Goal: Transaction & Acquisition: Book appointment/travel/reservation

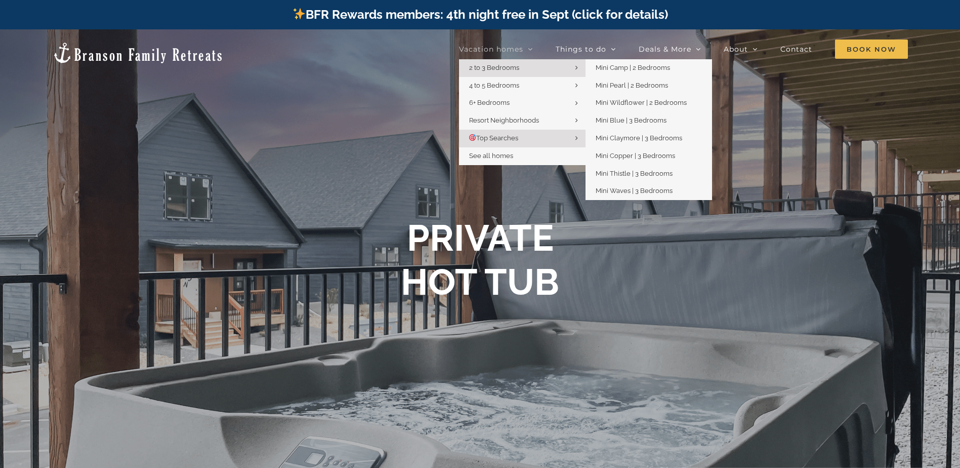
click at [561, 69] on link "2 to 3 Bedrooms" at bounding box center [522, 68] width 127 height 18
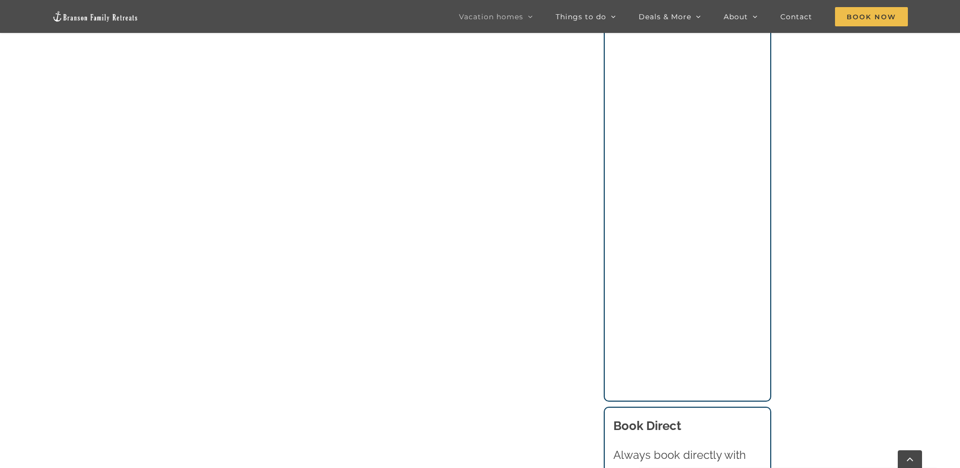
scroll to position [759, 0]
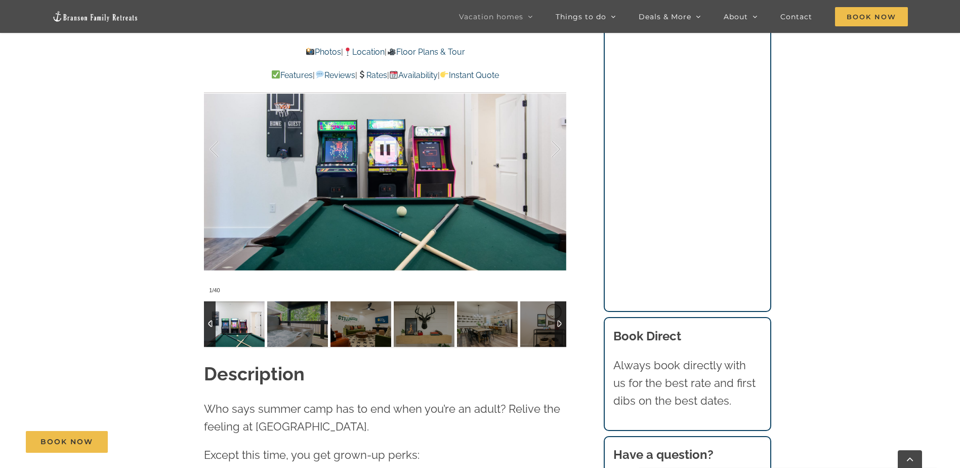
scroll to position [911, 0]
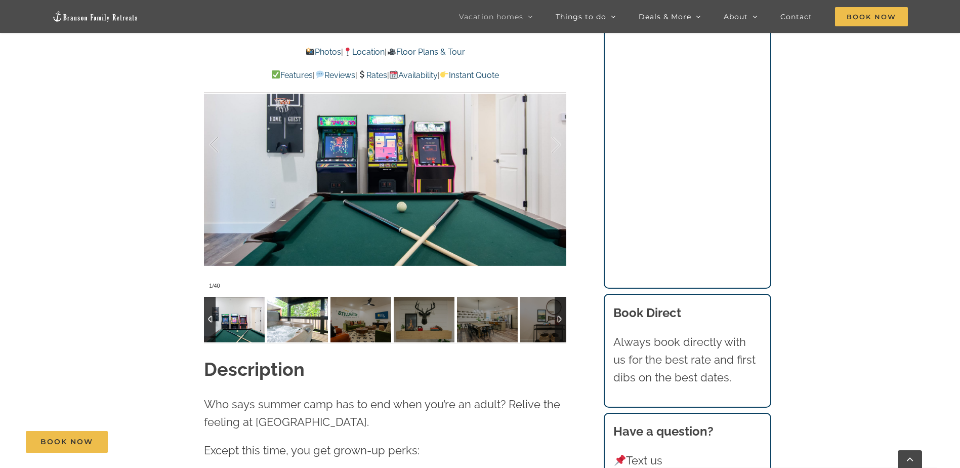
click at [292, 329] on img at bounding box center [297, 320] width 61 height 46
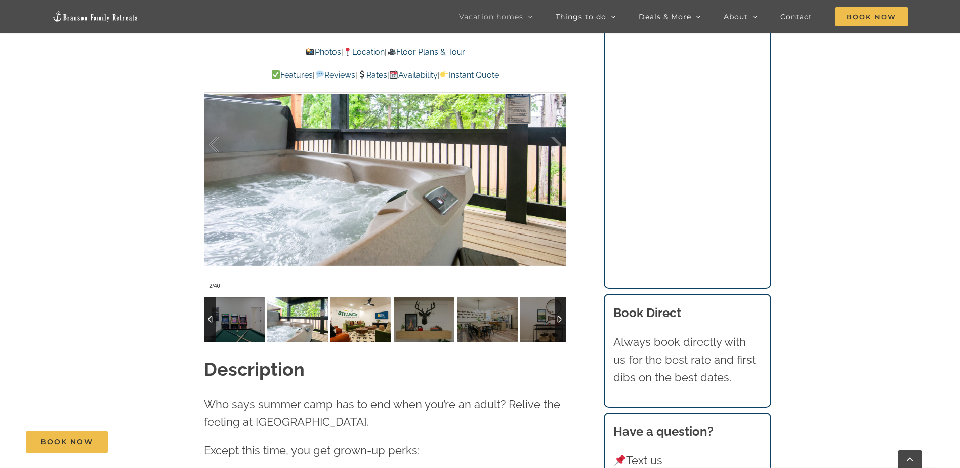
click at [356, 325] on img at bounding box center [360, 320] width 61 height 46
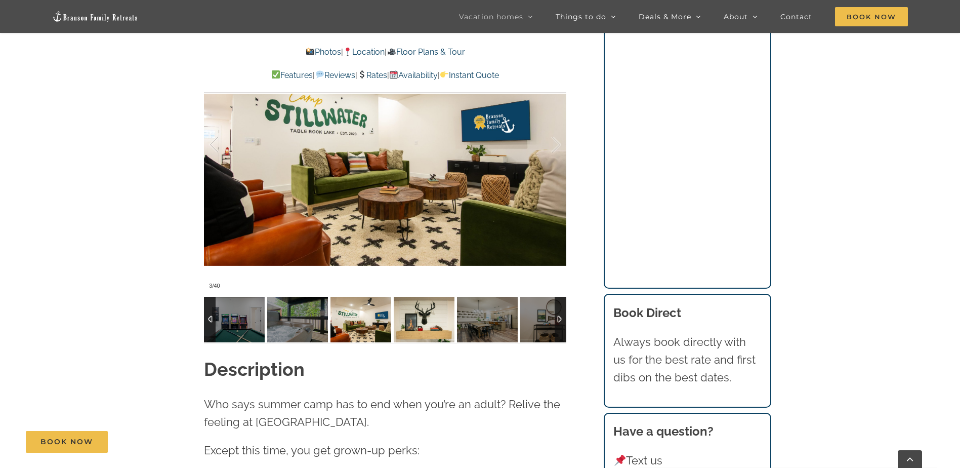
click at [421, 320] on img at bounding box center [424, 320] width 61 height 46
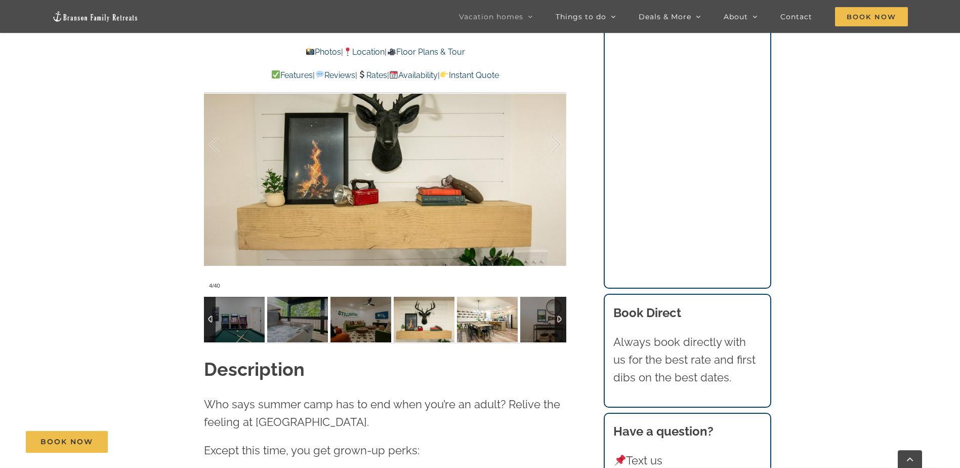
click at [482, 316] on img at bounding box center [487, 320] width 61 height 46
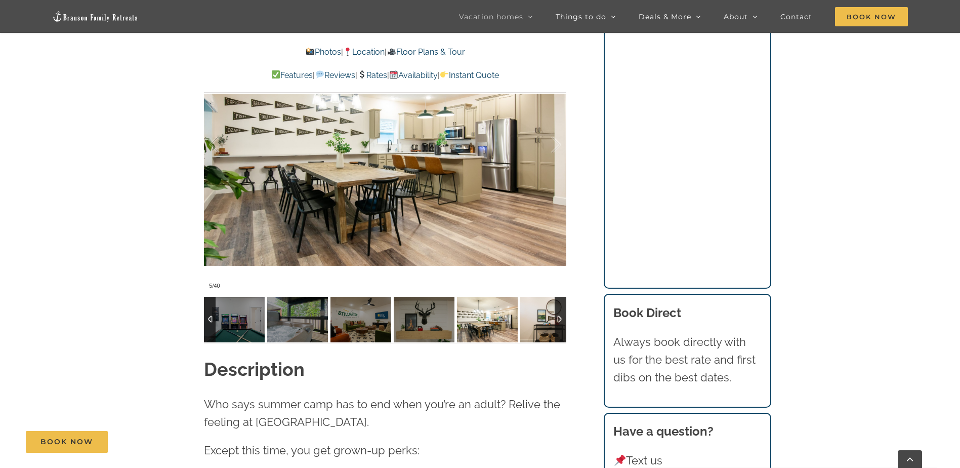
click at [526, 314] on img at bounding box center [550, 320] width 61 height 46
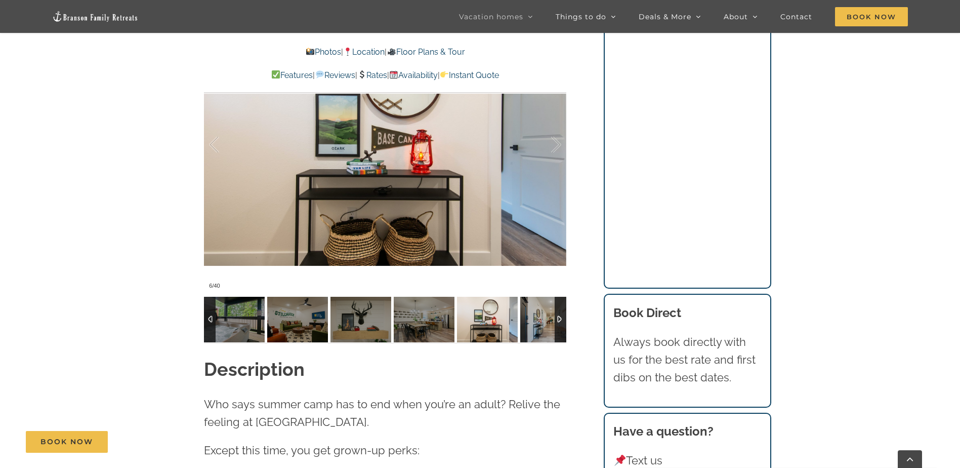
click at [560, 323] on div at bounding box center [561, 320] width 12 height 46
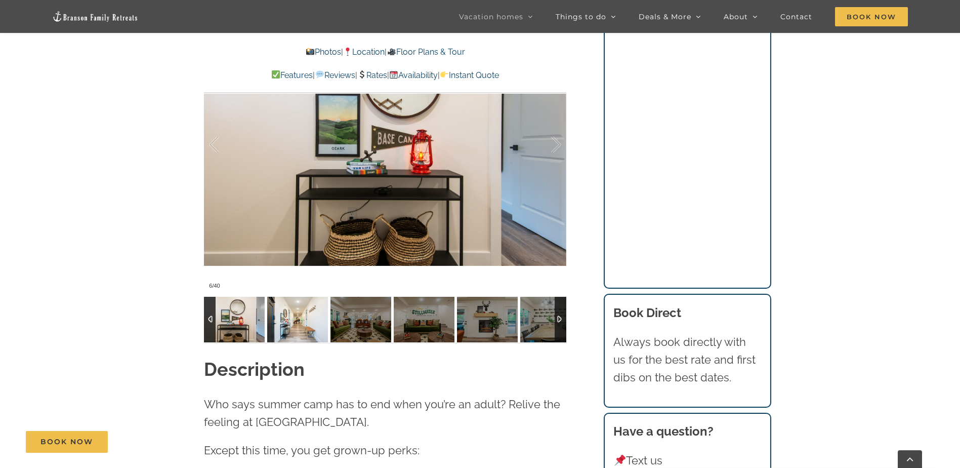
click at [296, 324] on img at bounding box center [297, 320] width 61 height 46
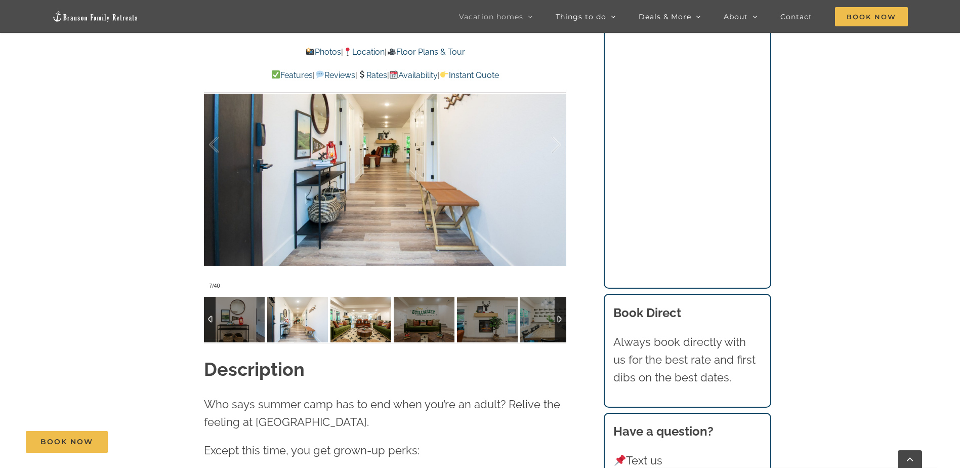
click at [358, 324] on img at bounding box center [360, 320] width 61 height 46
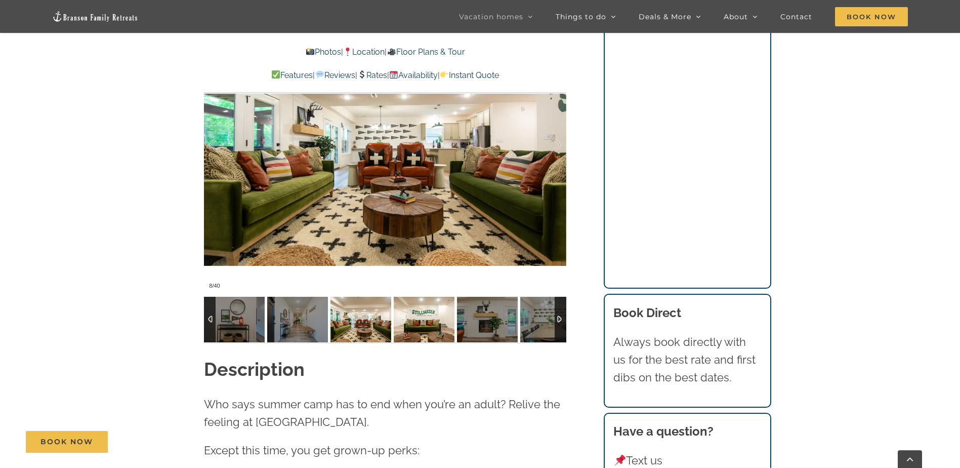
click at [408, 324] on img at bounding box center [424, 320] width 61 height 46
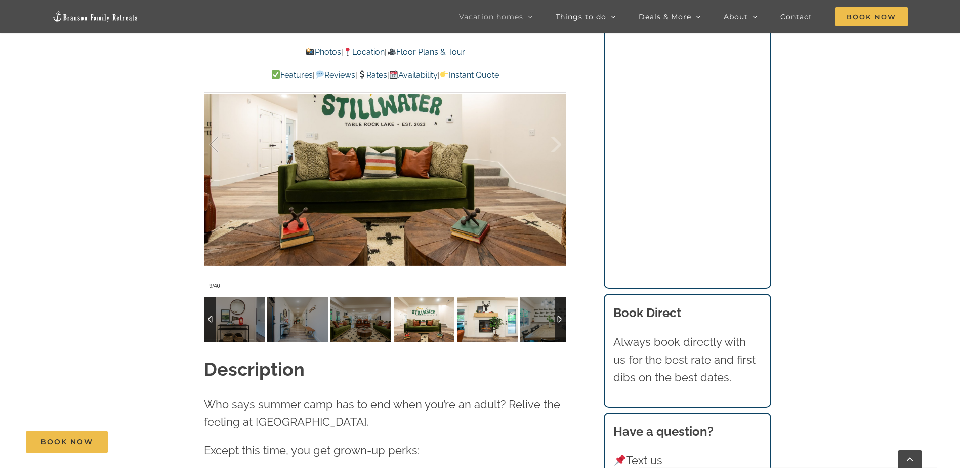
click at [464, 321] on img at bounding box center [487, 320] width 61 height 46
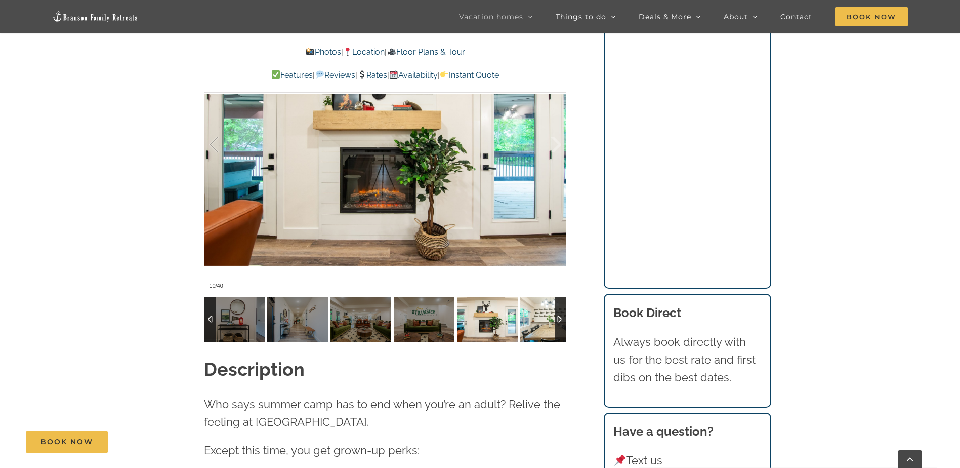
click at [540, 315] on img at bounding box center [550, 320] width 61 height 46
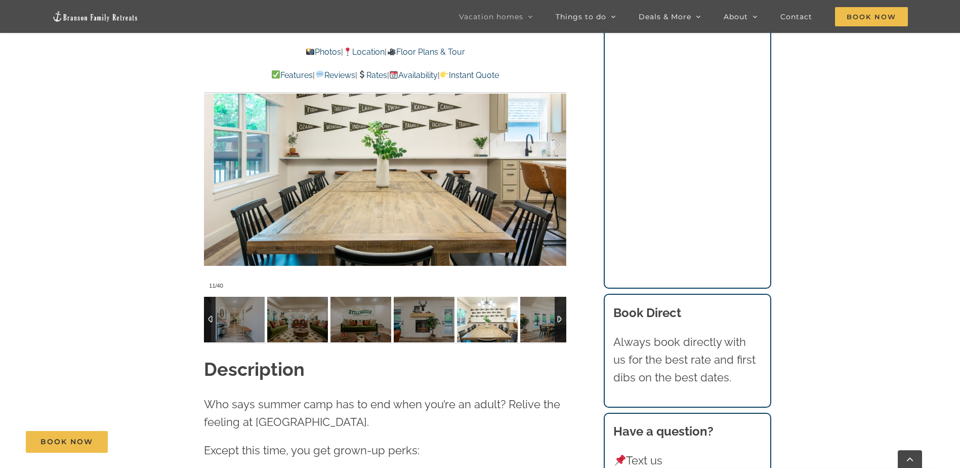
click at [561, 315] on div at bounding box center [561, 320] width 12 height 46
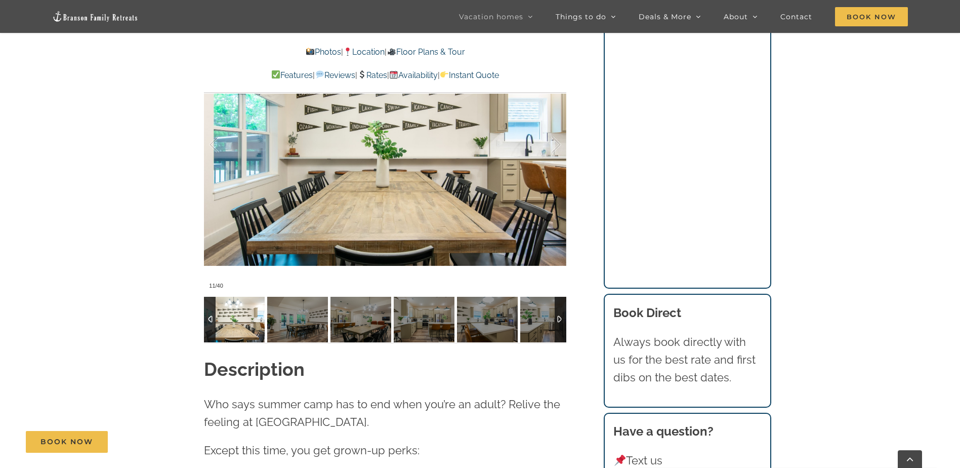
click at [561, 315] on div at bounding box center [561, 320] width 12 height 46
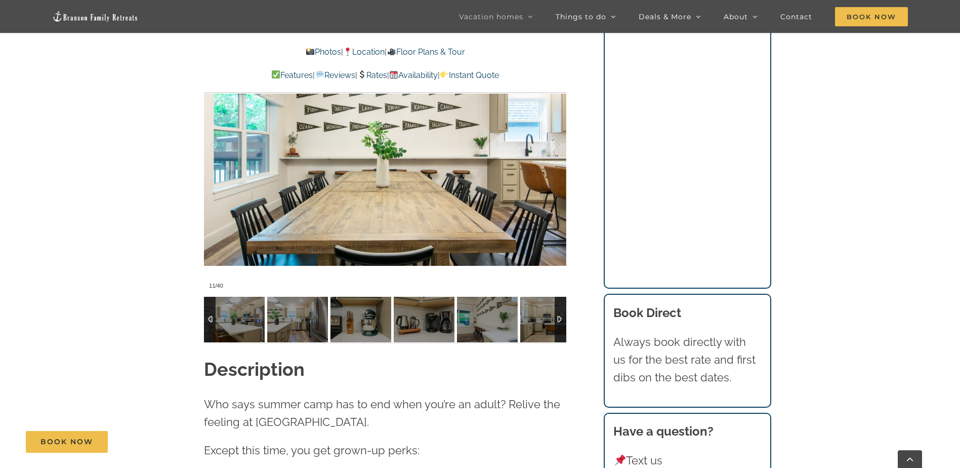
click at [561, 315] on div at bounding box center [561, 320] width 12 height 46
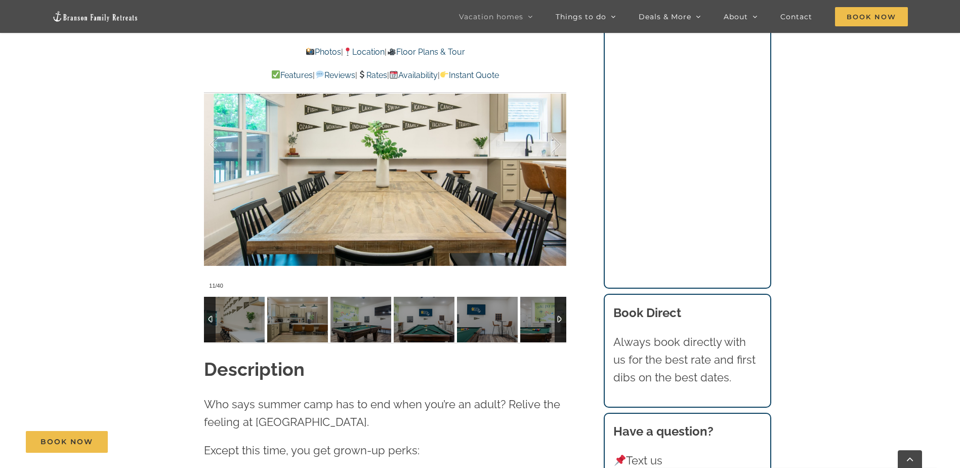
click at [561, 315] on div at bounding box center [561, 320] width 12 height 46
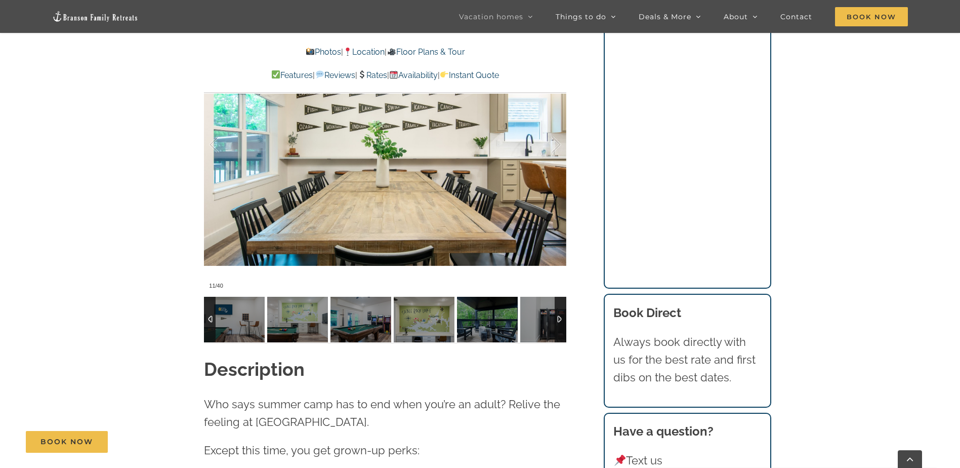
click at [561, 315] on div at bounding box center [561, 320] width 12 height 46
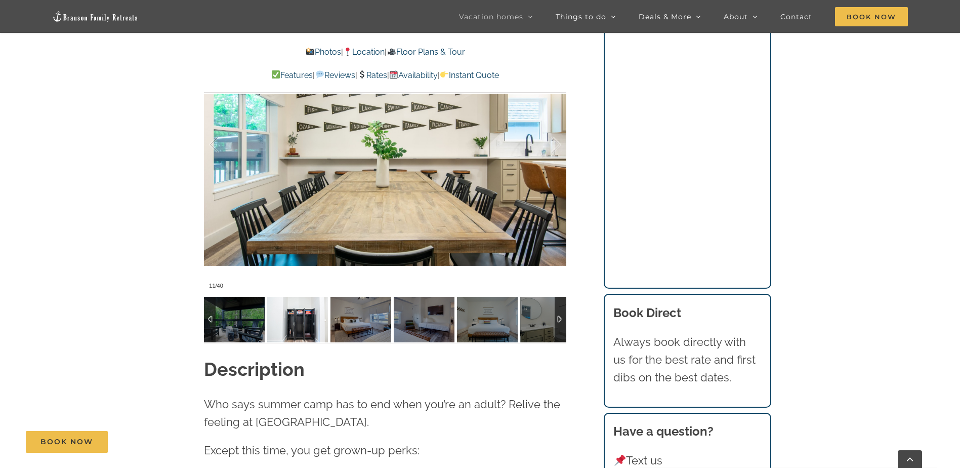
drag, startPoint x: 307, startPoint y: 320, endPoint x: 341, endPoint y: 315, distance: 34.8
click at [306, 319] on img at bounding box center [297, 320] width 61 height 46
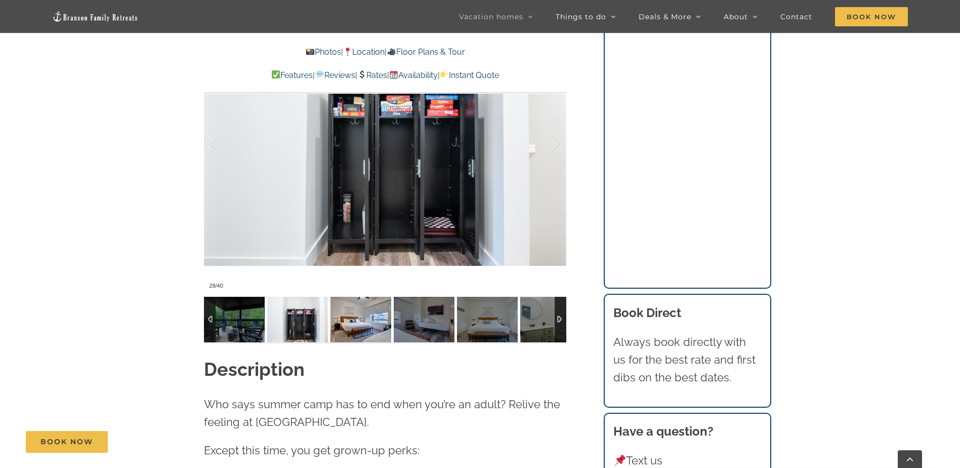
click at [354, 313] on img at bounding box center [360, 320] width 61 height 46
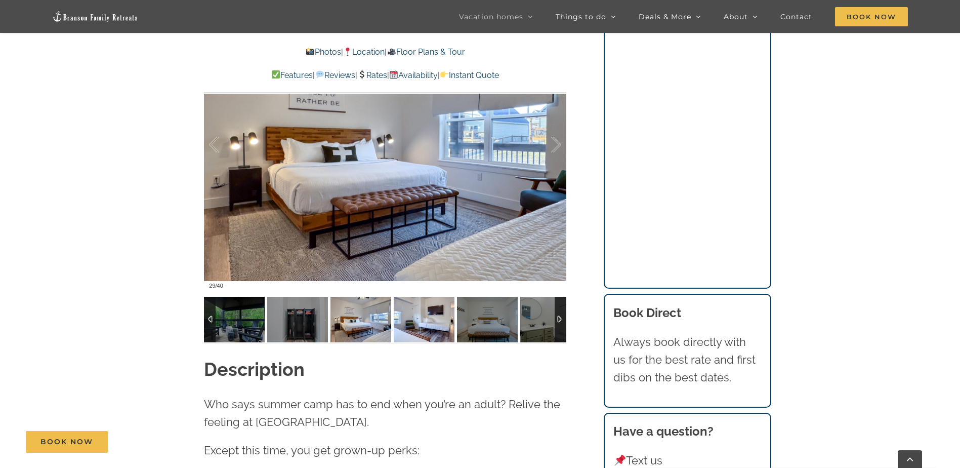
click at [422, 322] on img at bounding box center [424, 320] width 61 height 46
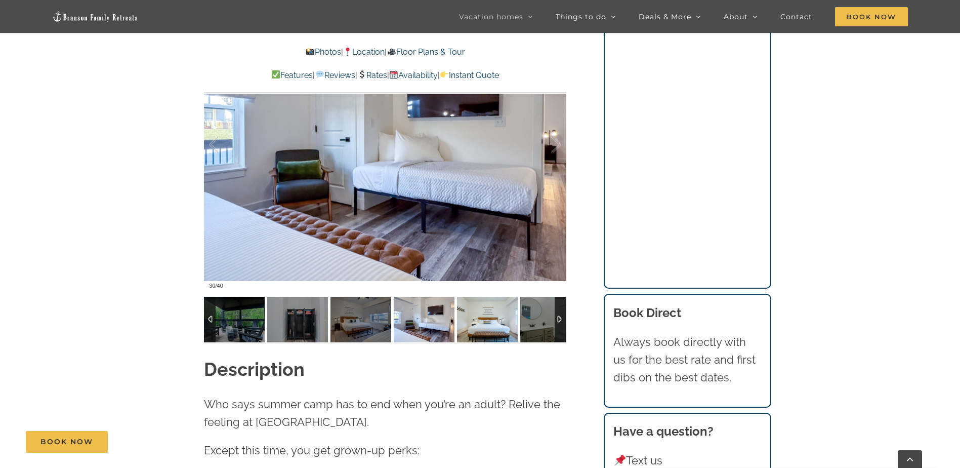
click at [472, 321] on img at bounding box center [487, 320] width 61 height 46
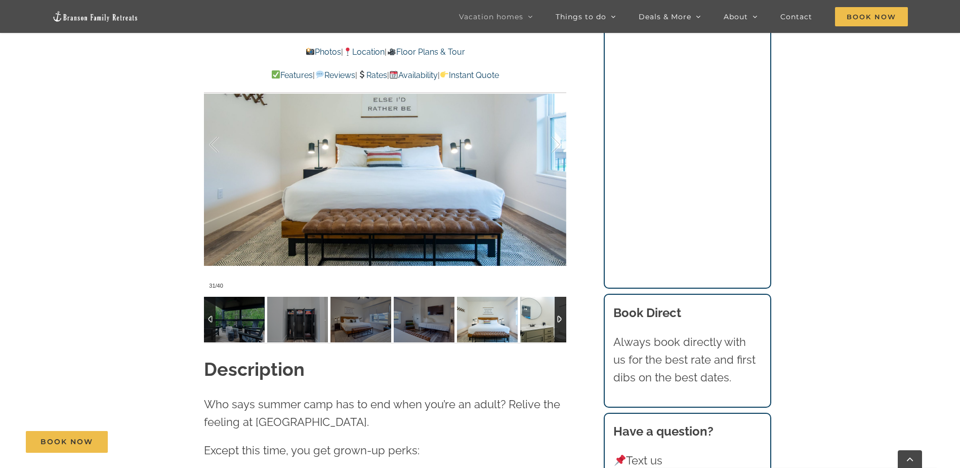
click at [525, 318] on img at bounding box center [550, 320] width 61 height 46
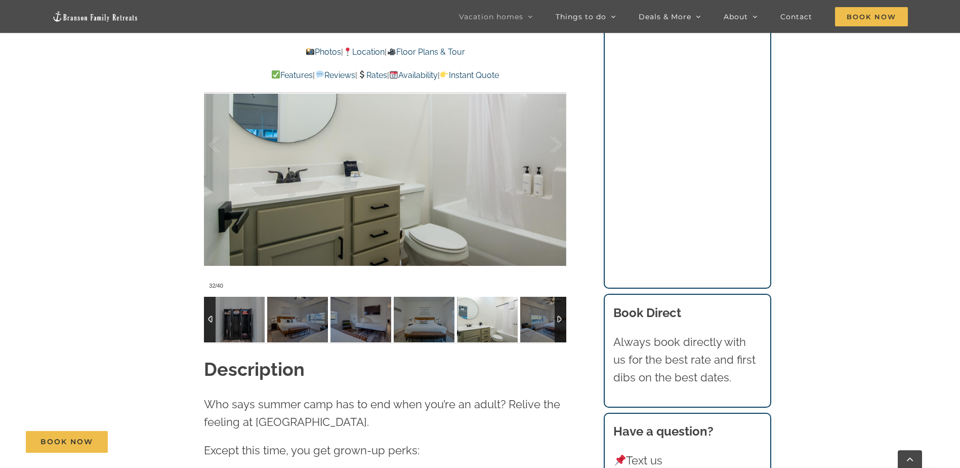
click at [558, 318] on div at bounding box center [561, 320] width 12 height 46
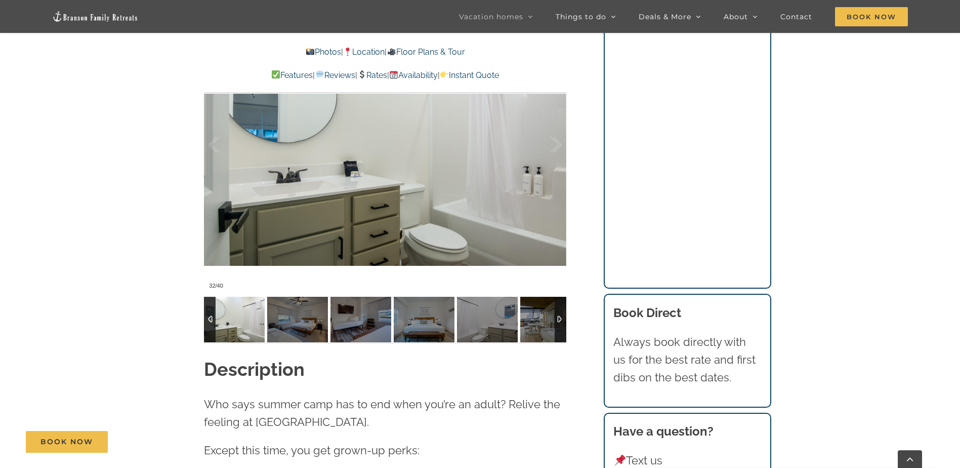
click at [558, 318] on div at bounding box center [561, 320] width 12 height 46
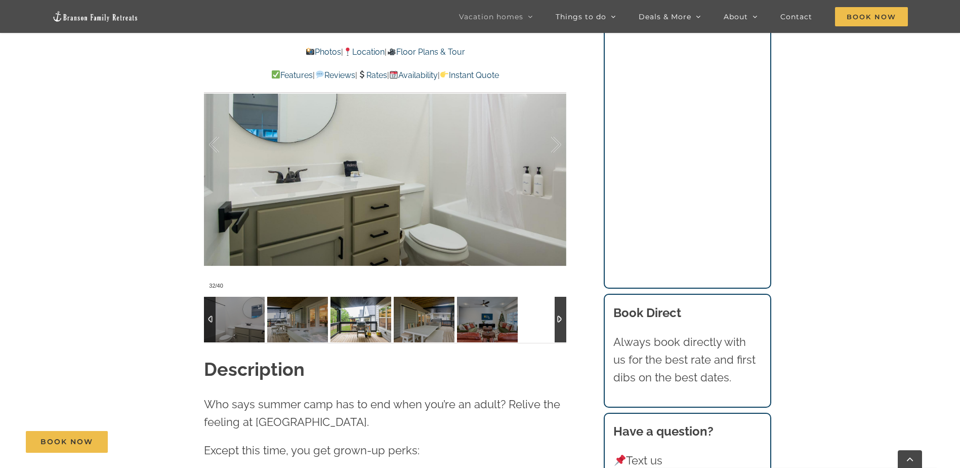
click at [315, 333] on img at bounding box center [297, 320] width 61 height 46
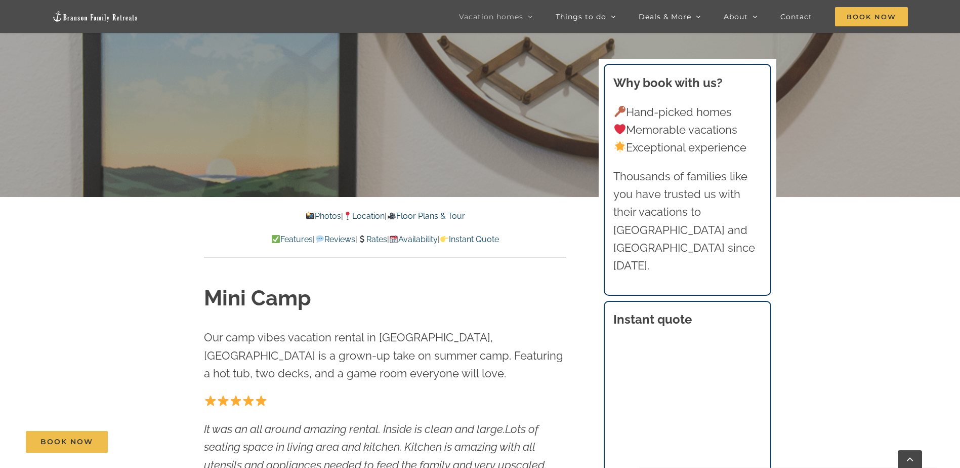
scroll to position [152, 0]
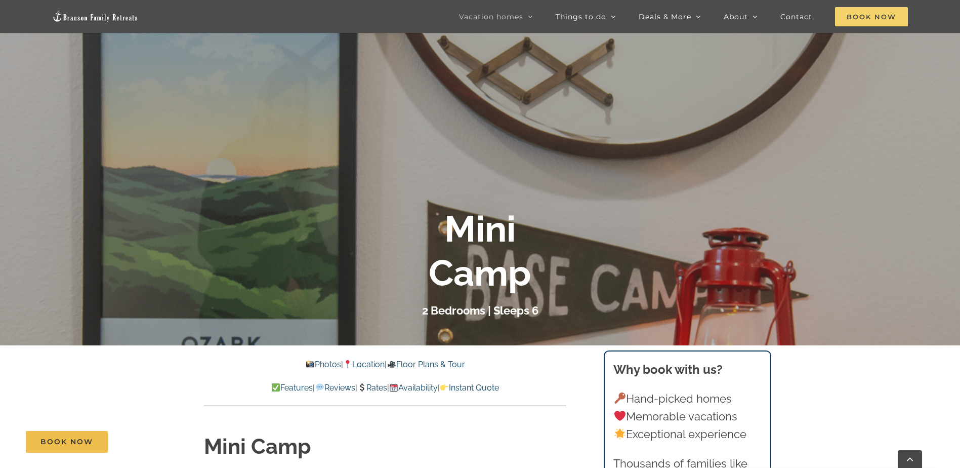
click at [853, 13] on span "Book Now" at bounding box center [871, 16] width 73 height 19
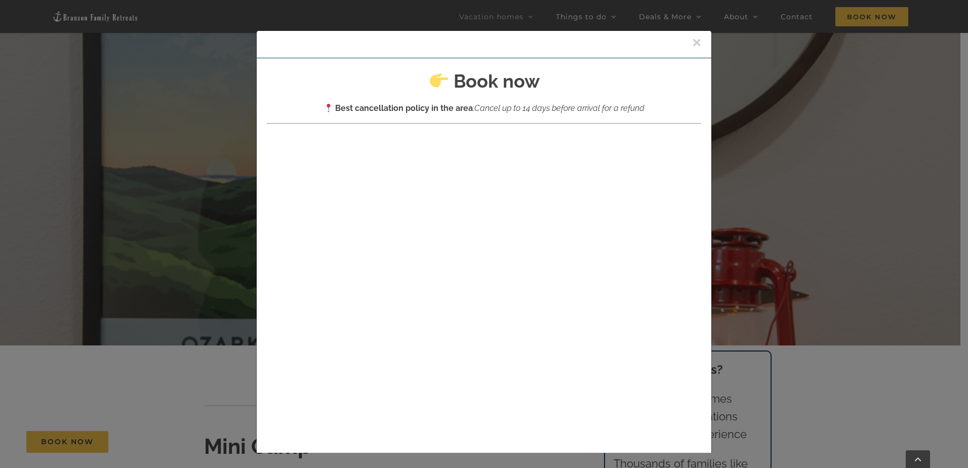
click at [692, 38] on button "×" at bounding box center [696, 42] width 9 height 15
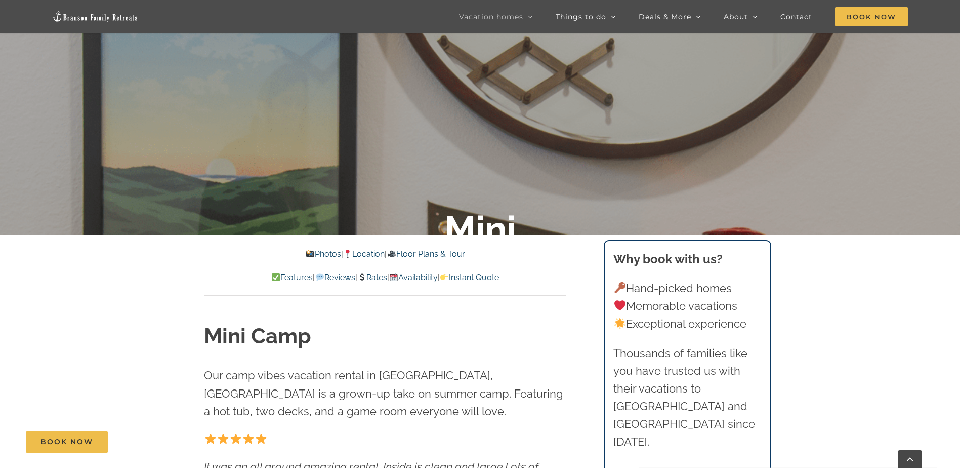
scroll to position [354, 0]
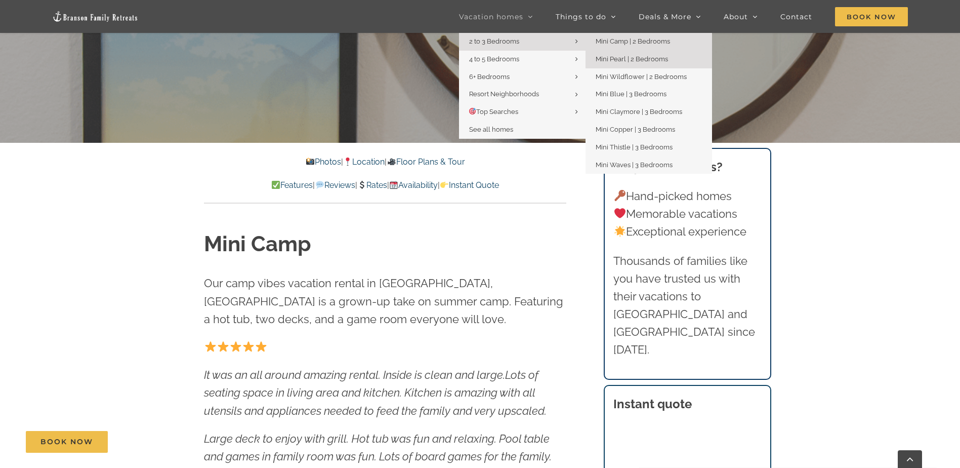
click at [618, 57] on span "Mini Pearl | 2 Bedrooms" at bounding box center [632, 59] width 72 height 8
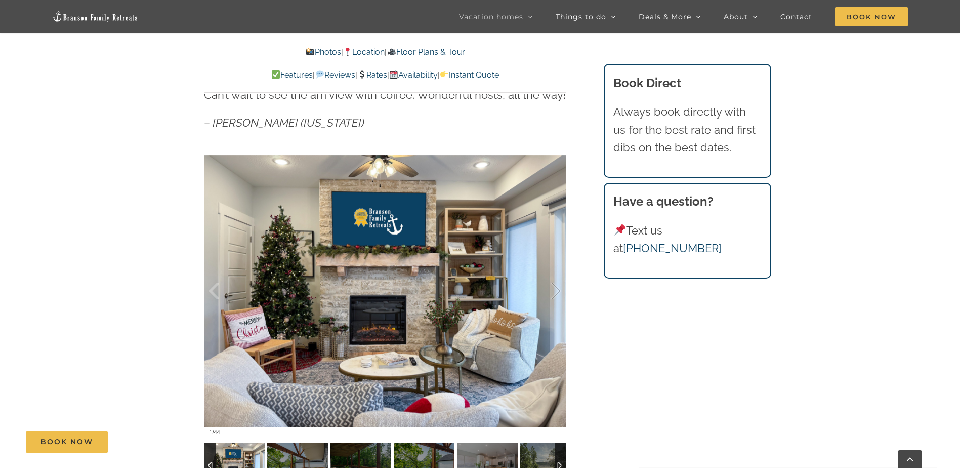
scroll to position [759, 0]
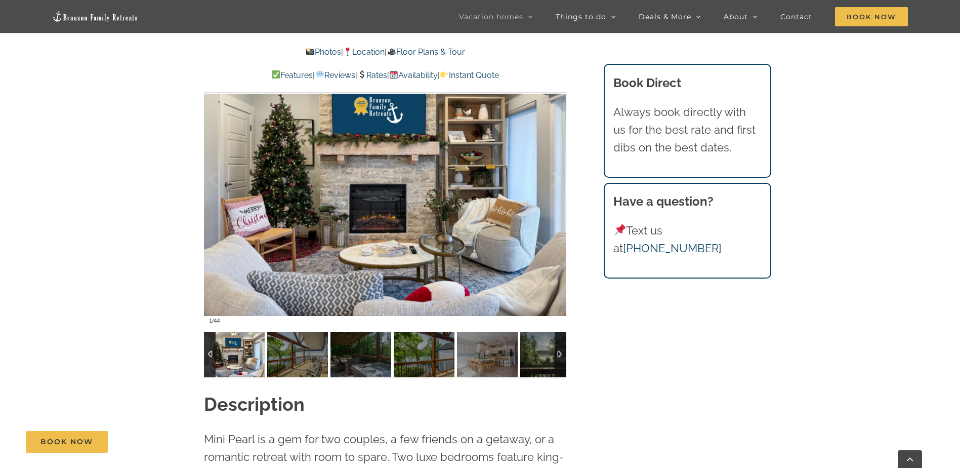
click at [559, 353] on div at bounding box center [561, 354] width 12 height 46
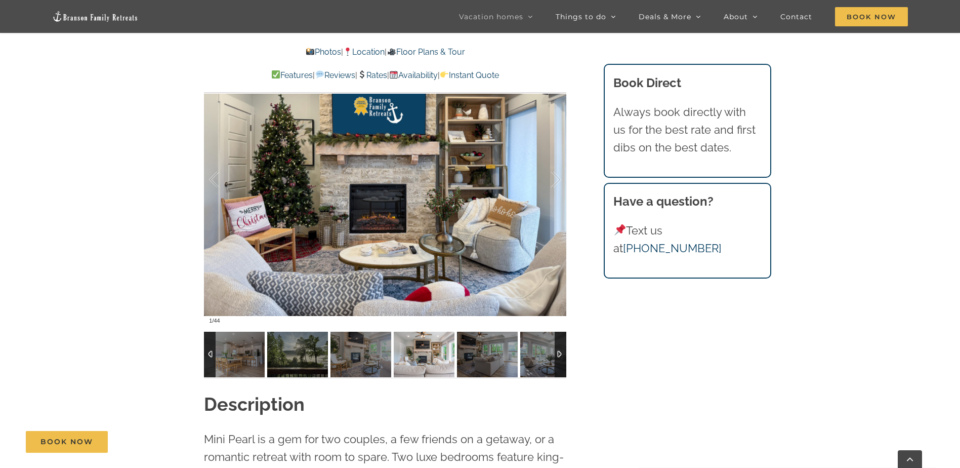
click at [414, 357] on img at bounding box center [424, 354] width 61 height 46
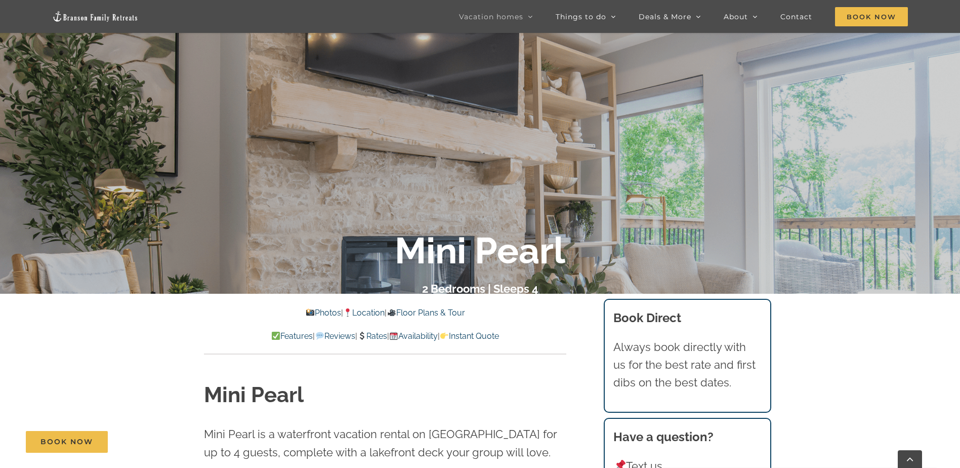
scroll to position [202, 0]
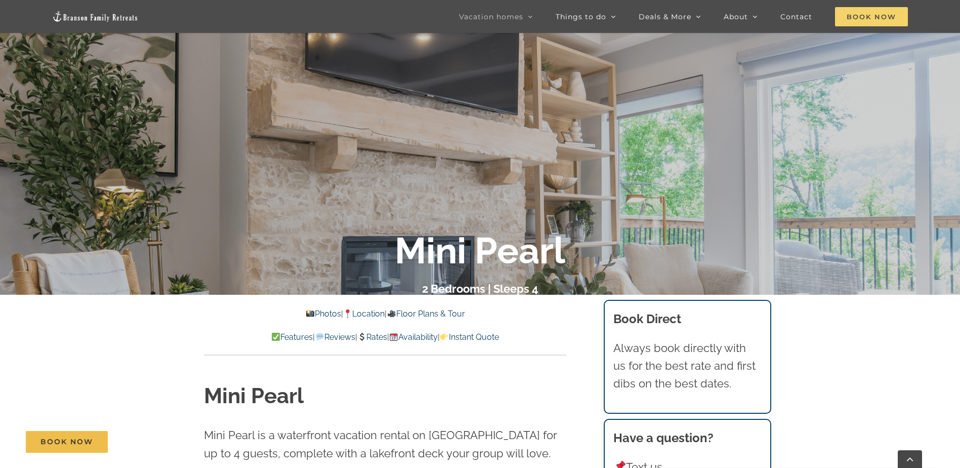
click at [861, 17] on span "Book Now" at bounding box center [871, 16] width 73 height 19
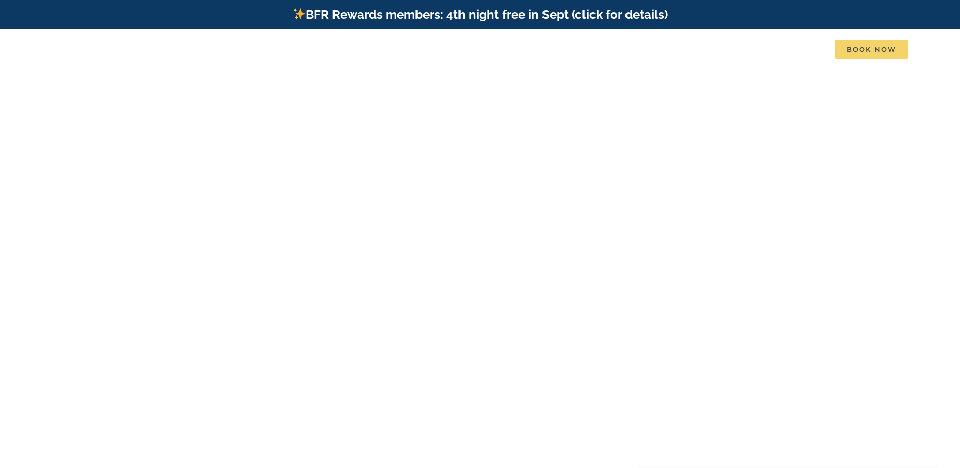
click at [854, 44] on span "Book Now" at bounding box center [871, 48] width 73 height 19
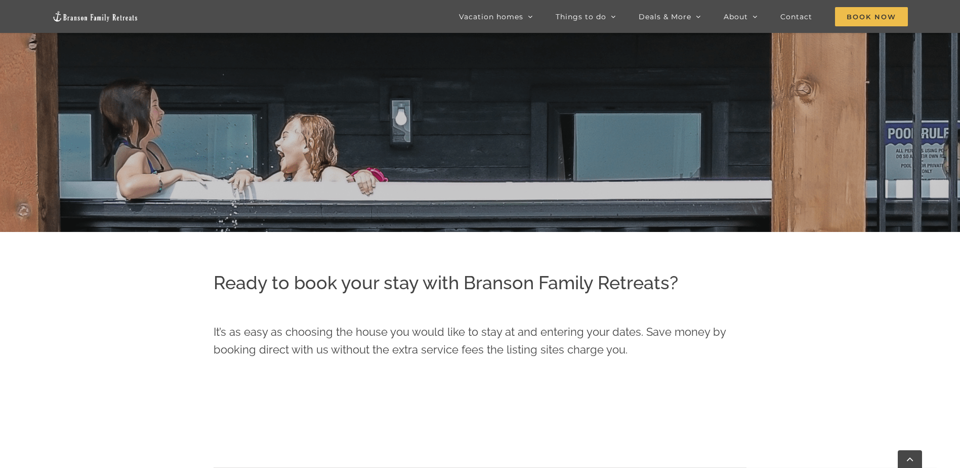
scroll to position [63, 0]
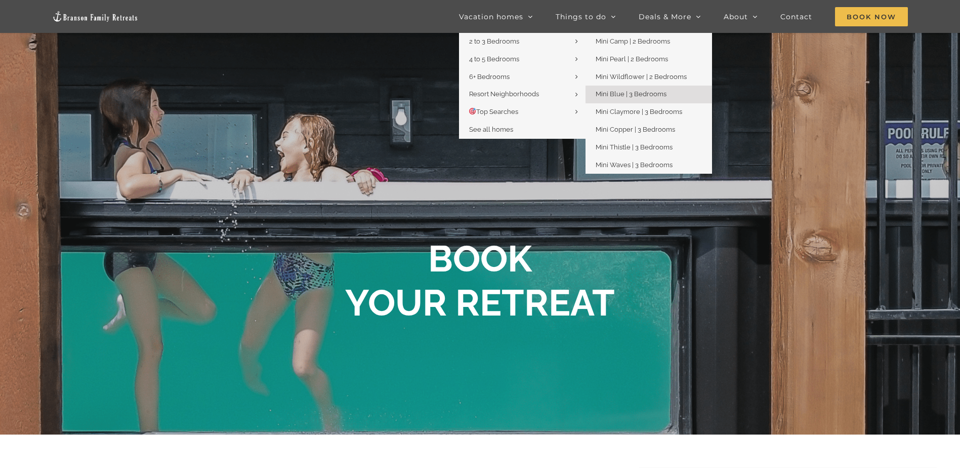
click at [619, 93] on span "Mini Blue | 3 Bedrooms" at bounding box center [631, 94] width 71 height 8
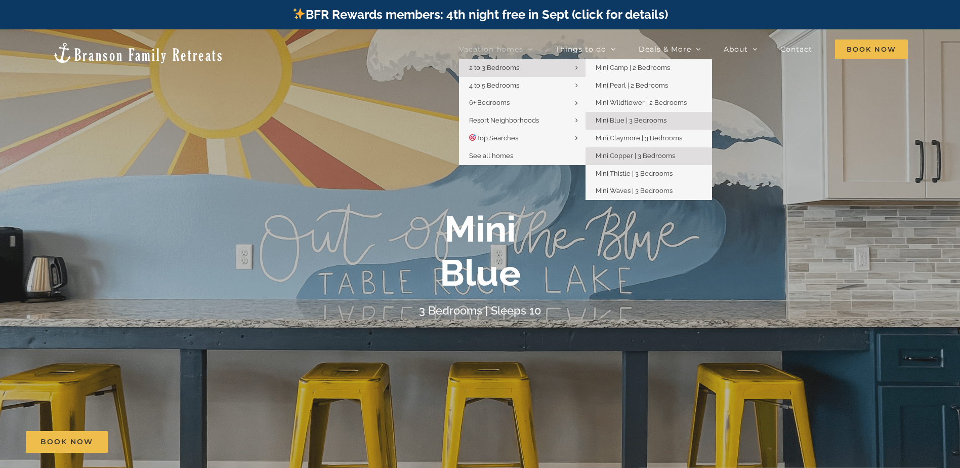
click at [633, 157] on span "Mini Copper | 3 Bedrooms" at bounding box center [635, 156] width 79 height 8
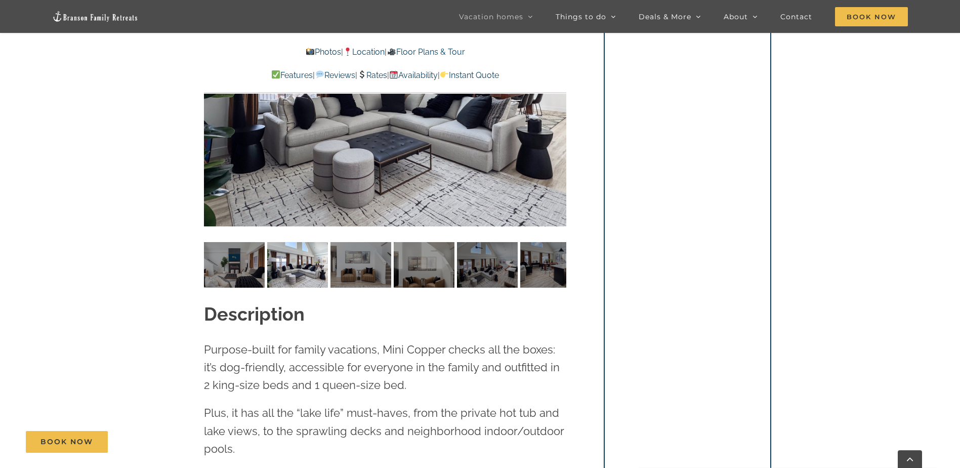
scroll to position [962, 0]
